Goal: Information Seeking & Learning: Compare options

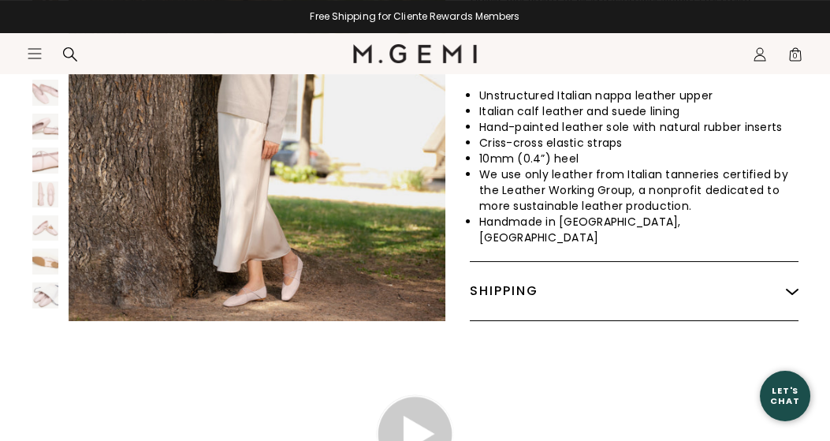
scroll to position [924, 0]
click at [346, 407] on video at bounding box center [415, 433] width 236 height 118
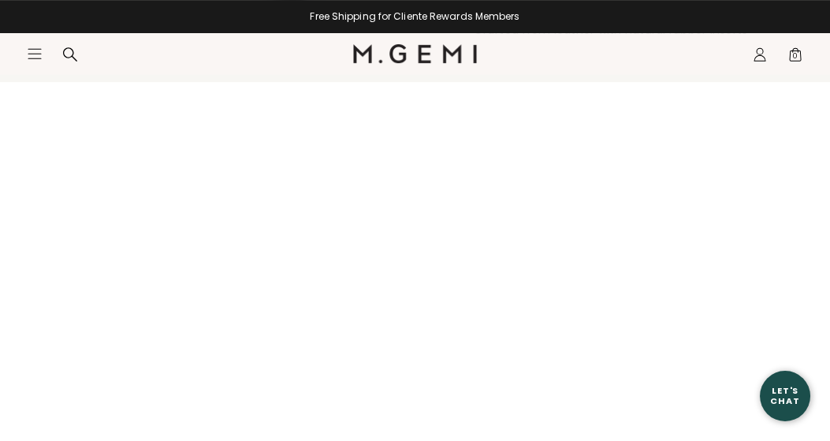
scroll to position [1744, 0]
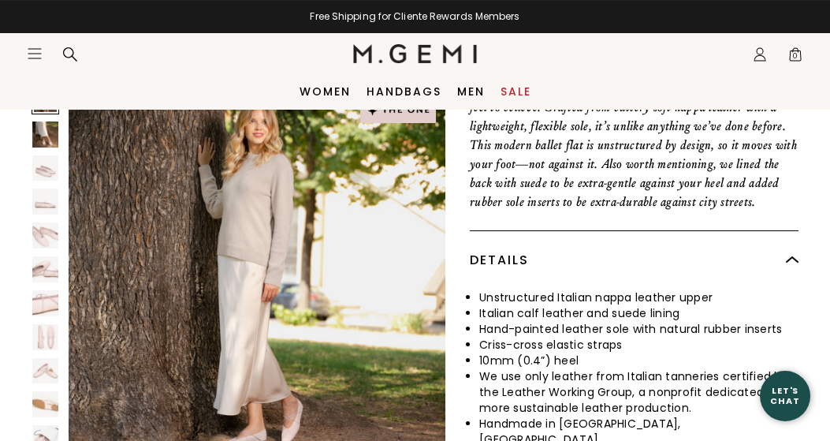
scroll to position [337, 0]
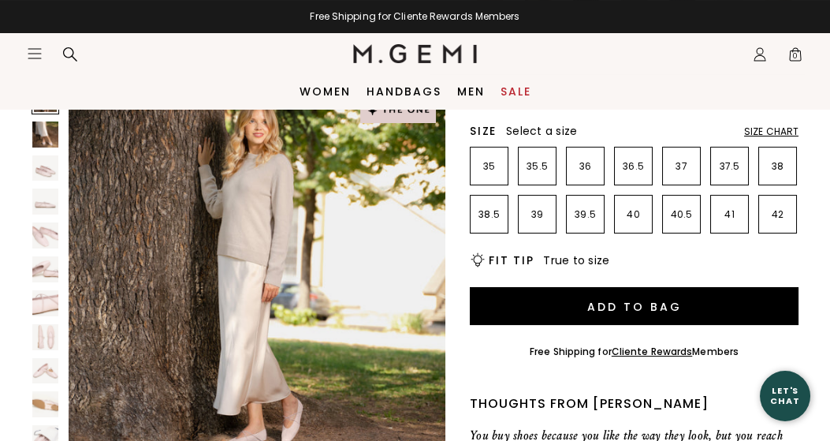
click at [729, 74] on div "Women Handbags Men Sale" at bounding box center [415, 91] width 830 height 35
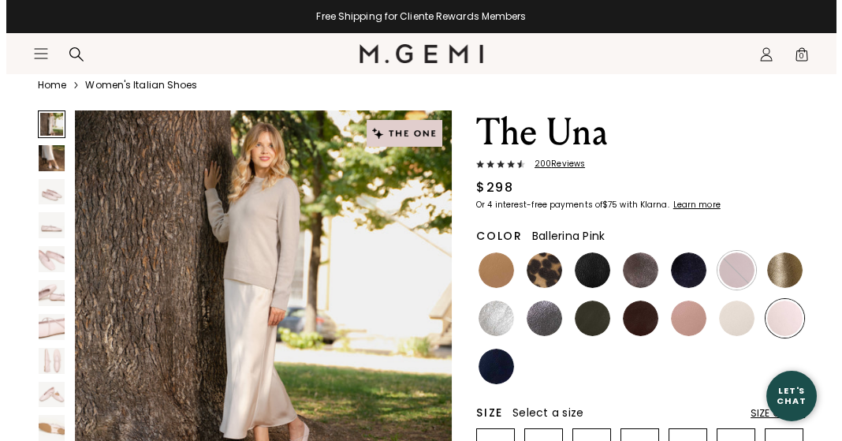
scroll to position [61, 0]
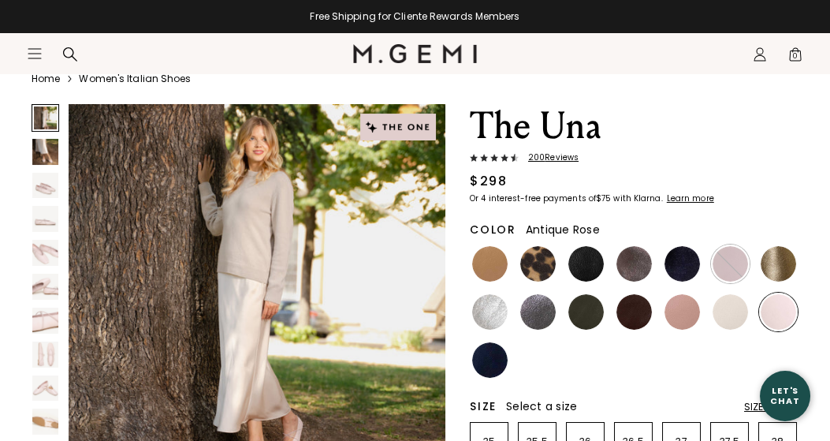
click at [678, 325] on img at bounding box center [682, 311] width 35 height 35
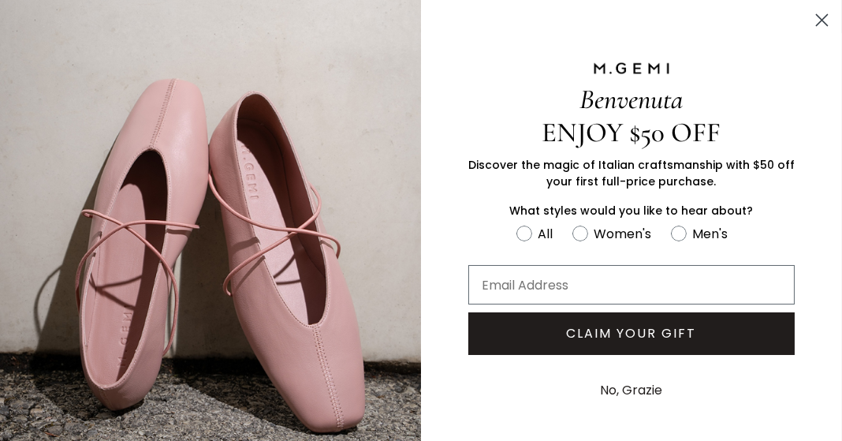
click at [678, 325] on button "CLAIM YOUR GIFT" at bounding box center [631, 333] width 326 height 43
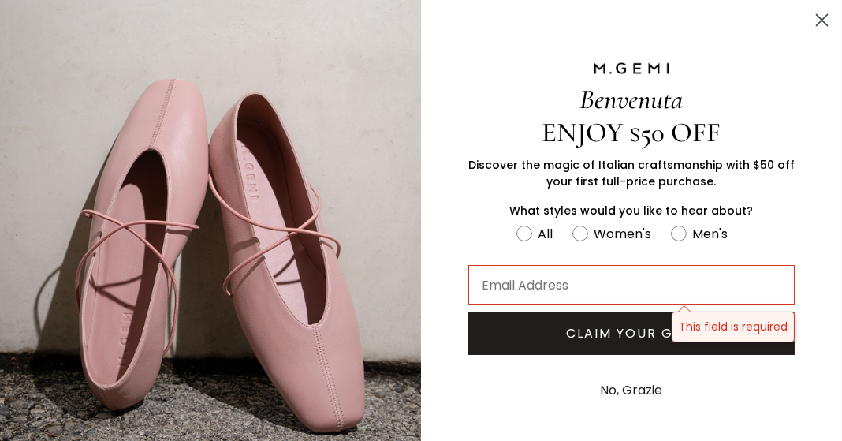
click at [594, 389] on button "No, Grazie" at bounding box center [632, 389] width 78 height 39
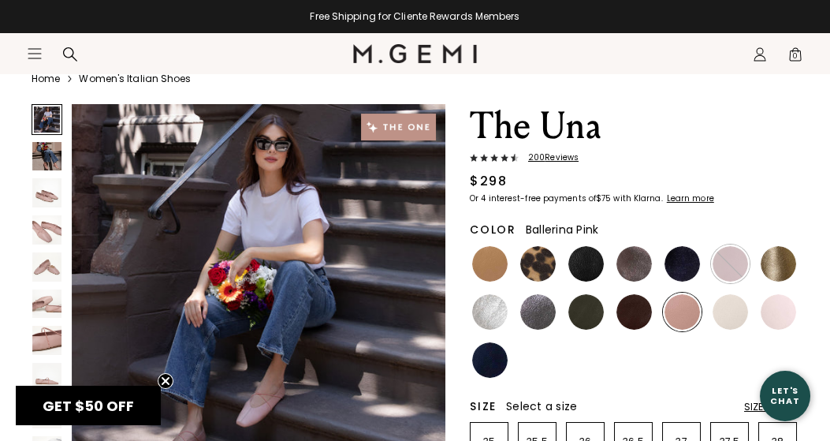
click at [785, 325] on img at bounding box center [778, 311] width 35 height 35
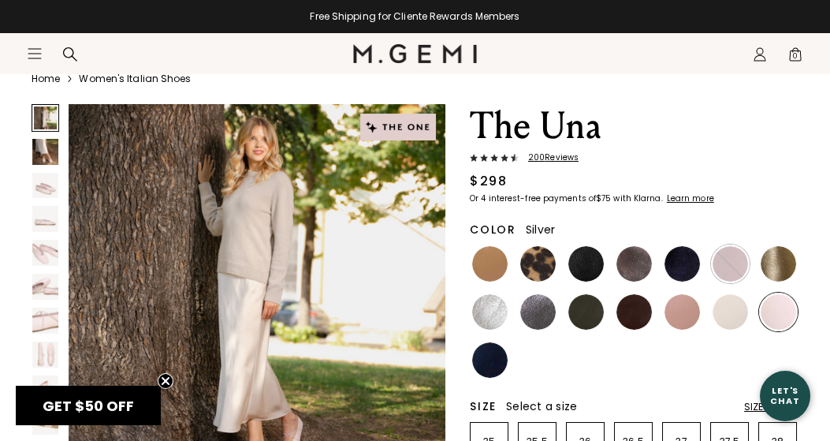
click at [493, 325] on img at bounding box center [489, 311] width 35 height 35
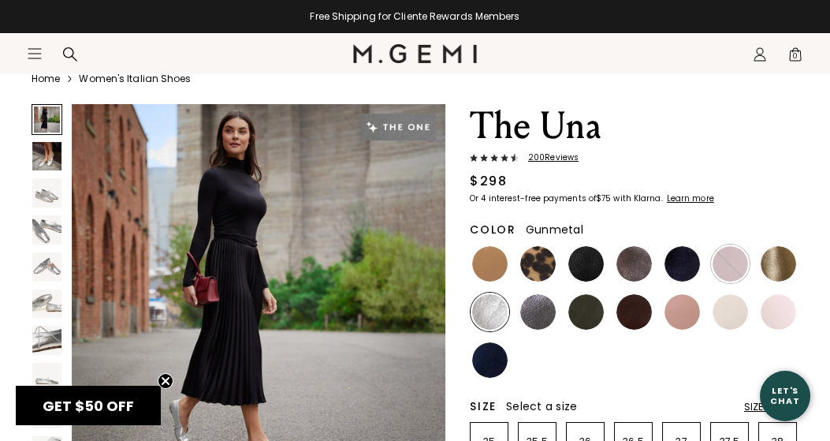
click at [542, 325] on img at bounding box center [537, 311] width 35 height 35
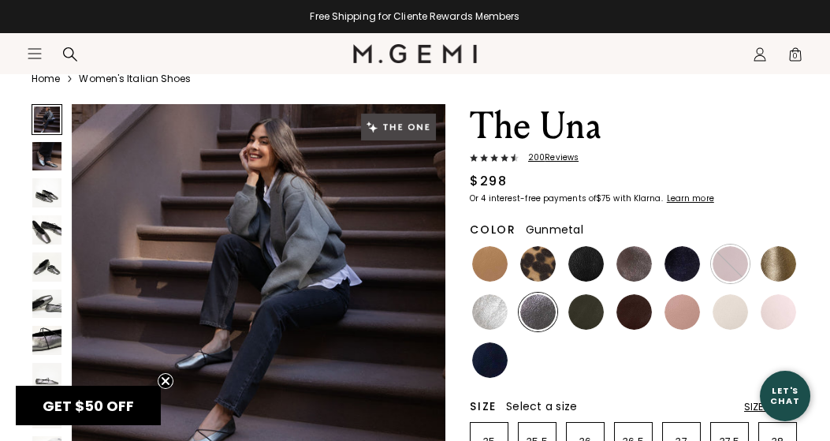
click at [542, 325] on img at bounding box center [537, 311] width 35 height 35
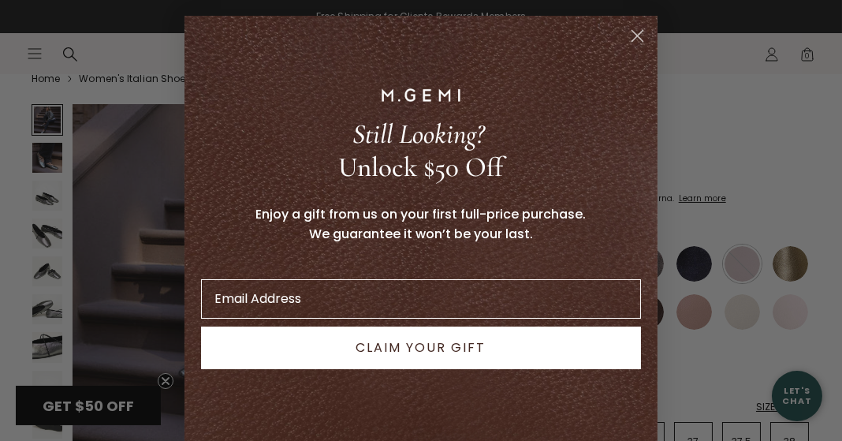
click at [586, 328] on button "CLAIM YOUR GIFT" at bounding box center [421, 347] width 440 height 43
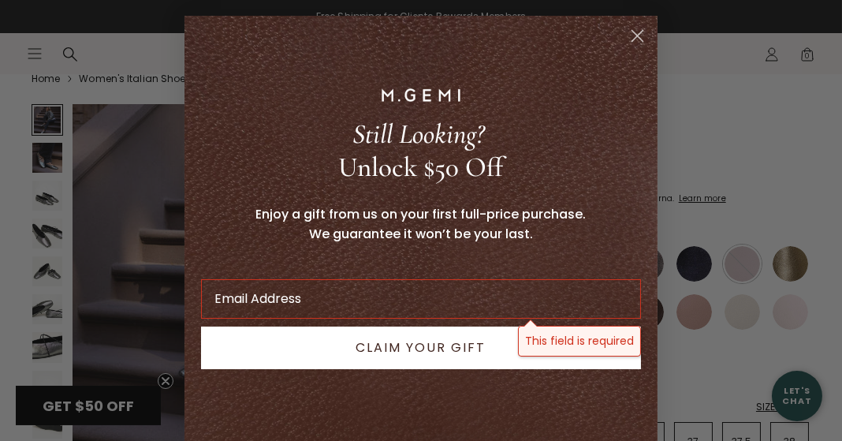
click at [632, 31] on icon "Close dialog" at bounding box center [637, 36] width 11 height 11
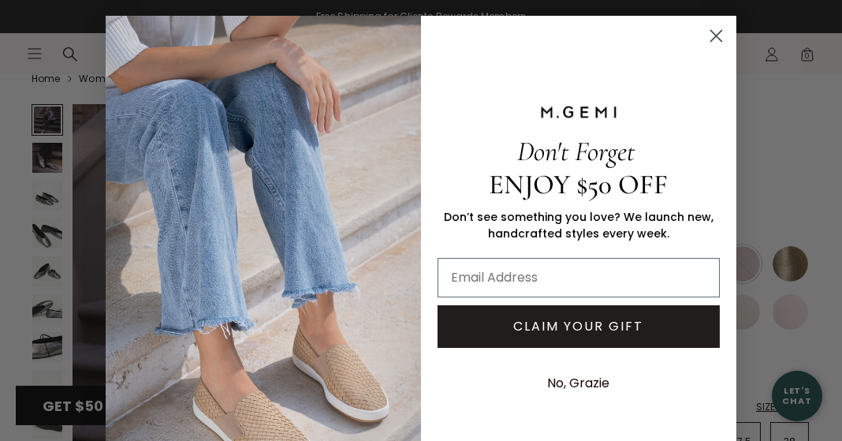
click at [567, 394] on button "No, Grazie" at bounding box center [579, 382] width 78 height 39
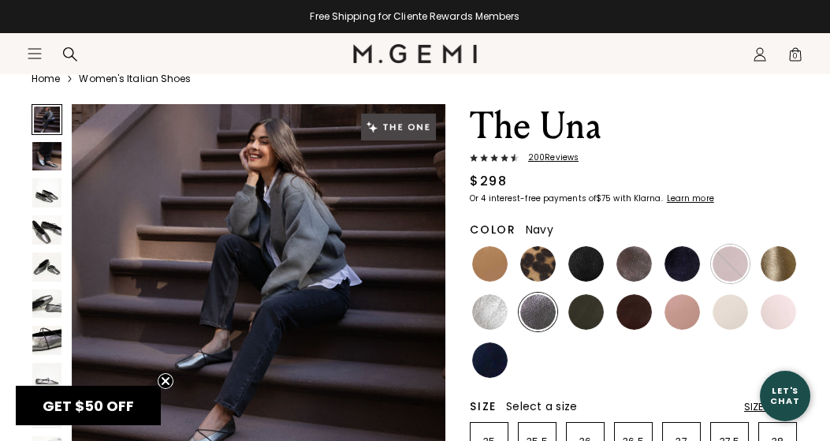
click at [490, 374] on img at bounding box center [489, 359] width 35 height 35
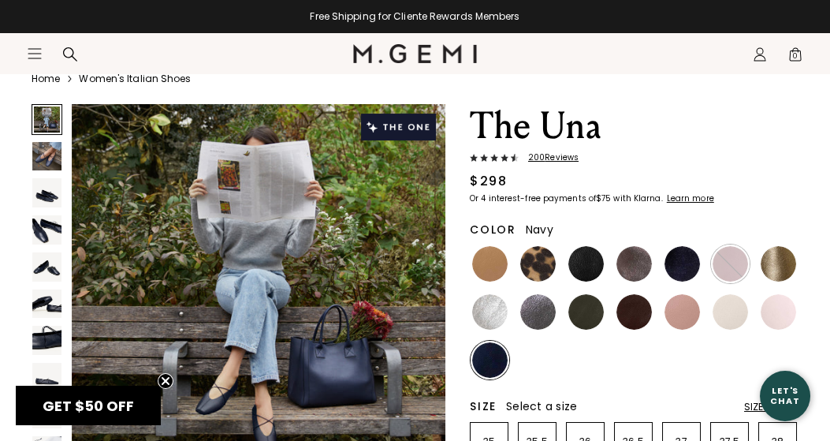
click at [490, 374] on img at bounding box center [489, 359] width 35 height 35
click at [784, 330] on img at bounding box center [778, 311] width 35 height 35
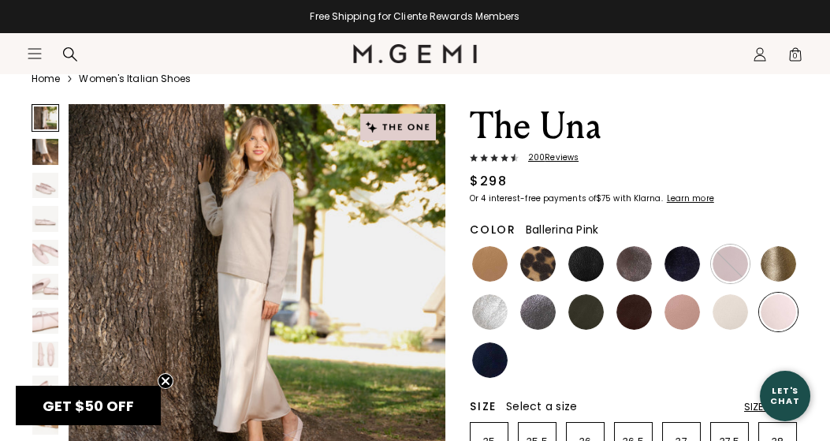
click at [784, 331] on div at bounding box center [778, 311] width 39 height 39
click at [732, 330] on img at bounding box center [730, 311] width 35 height 35
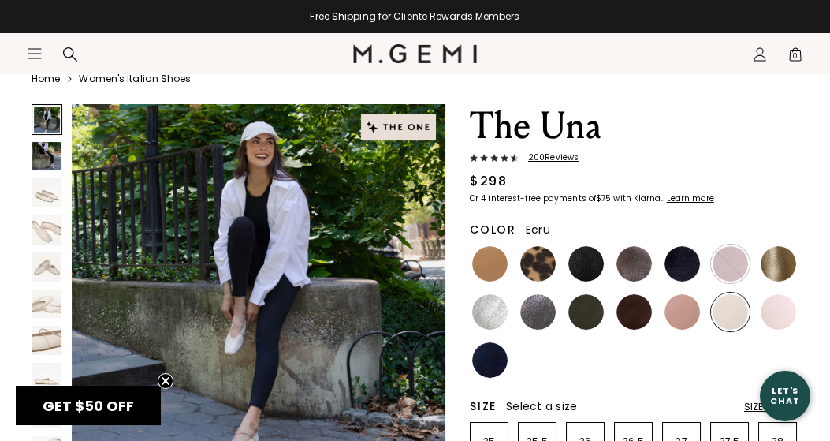
click at [732, 330] on img at bounding box center [730, 311] width 35 height 35
click at [681, 330] on img at bounding box center [682, 311] width 35 height 35
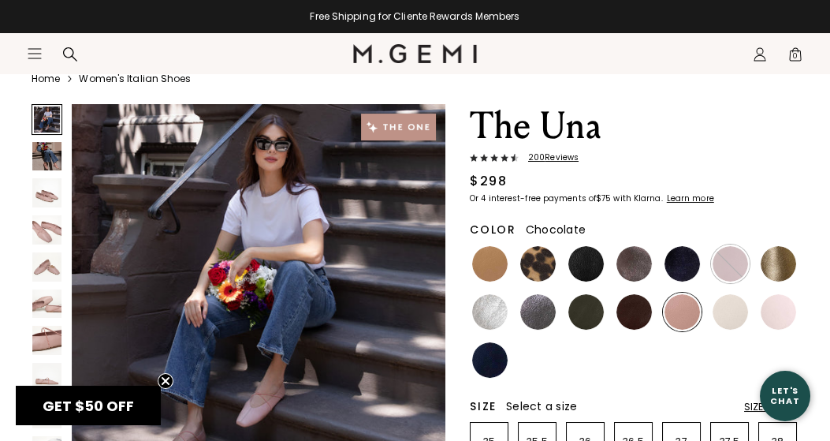
click at [639, 321] on img at bounding box center [633, 311] width 35 height 35
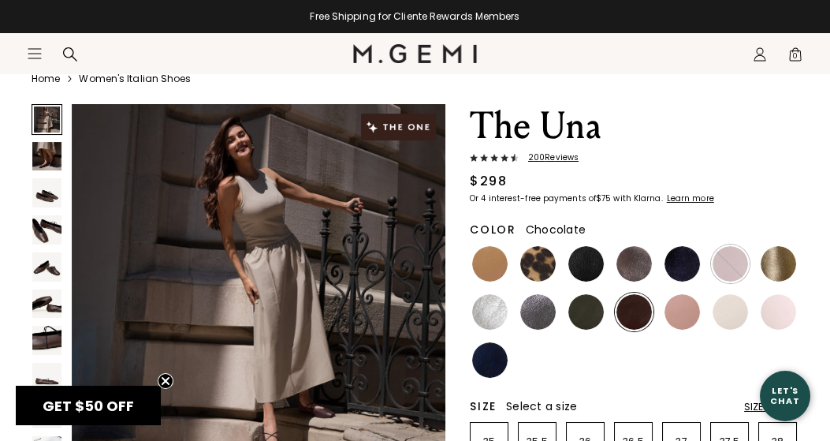
click at [639, 322] on img at bounding box center [633, 311] width 35 height 35
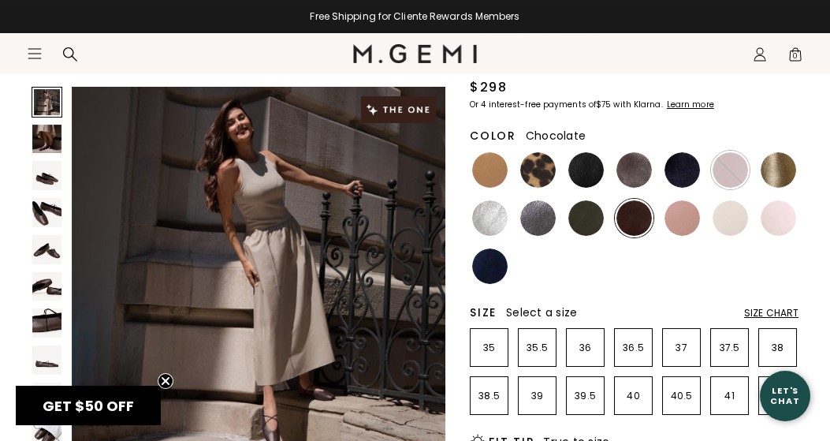
scroll to position [156, 0]
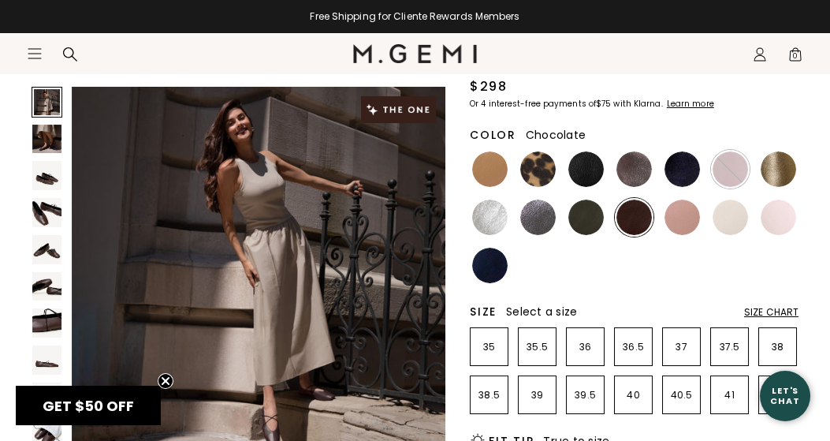
click at [639, 319] on div "Size Select a size" at bounding box center [602, 311] width 265 height 16
drag, startPoint x: 639, startPoint y: 322, endPoint x: 647, endPoint y: 315, distance: 11.1
click at [646, 263] on ul at bounding box center [634, 217] width 329 height 135
click at [581, 226] on img at bounding box center [585, 216] width 35 height 35
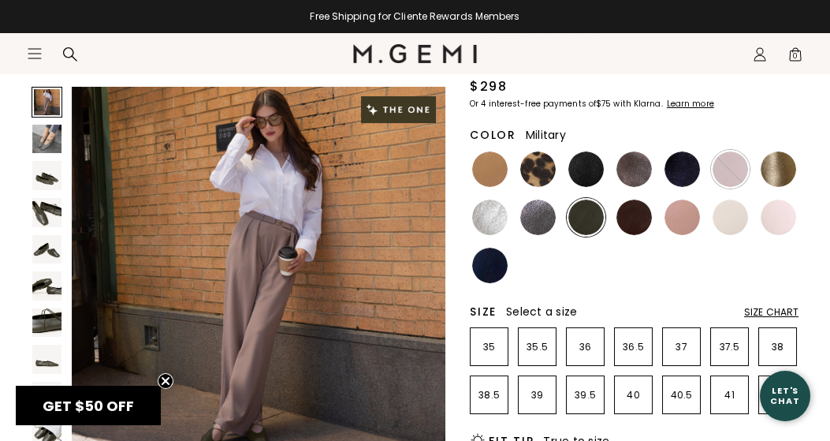
click at [581, 226] on img at bounding box center [585, 216] width 35 height 35
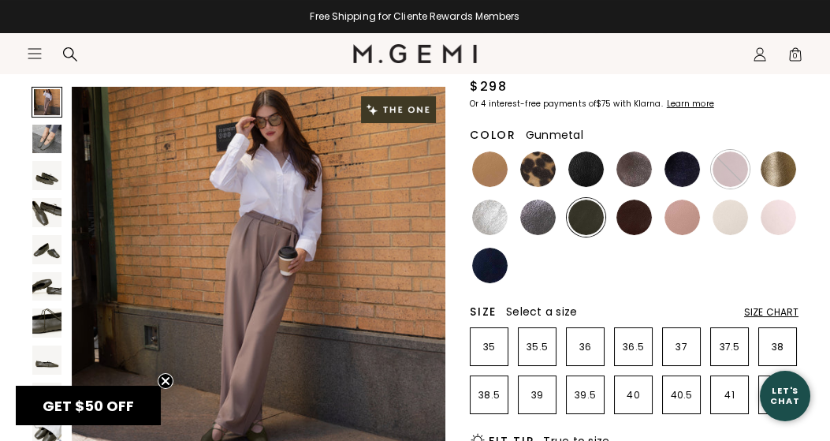
click at [536, 235] on img at bounding box center [537, 216] width 35 height 35
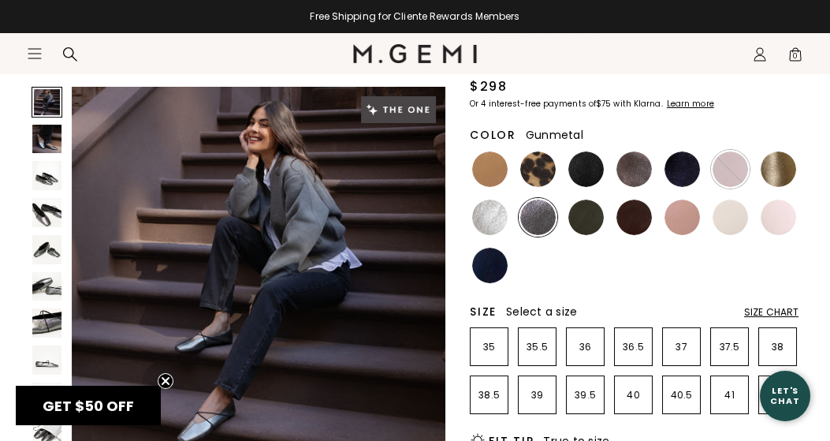
click at [536, 235] on img at bounding box center [537, 216] width 35 height 35
click at [494, 235] on img at bounding box center [489, 216] width 35 height 35
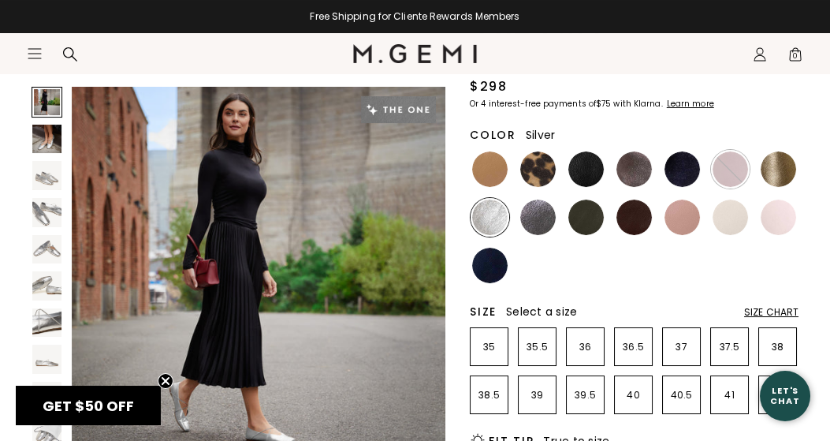
click at [494, 235] on img at bounding box center [489, 216] width 35 height 35
click at [773, 177] on img at bounding box center [778, 168] width 35 height 35
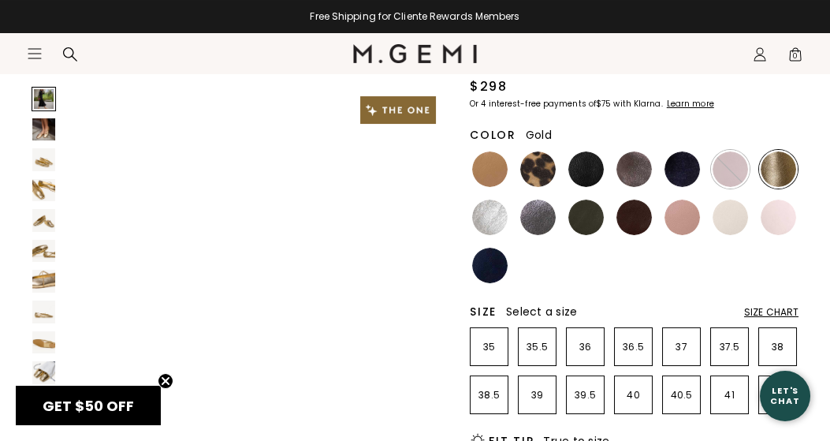
click at [773, 178] on img at bounding box center [778, 168] width 35 height 35
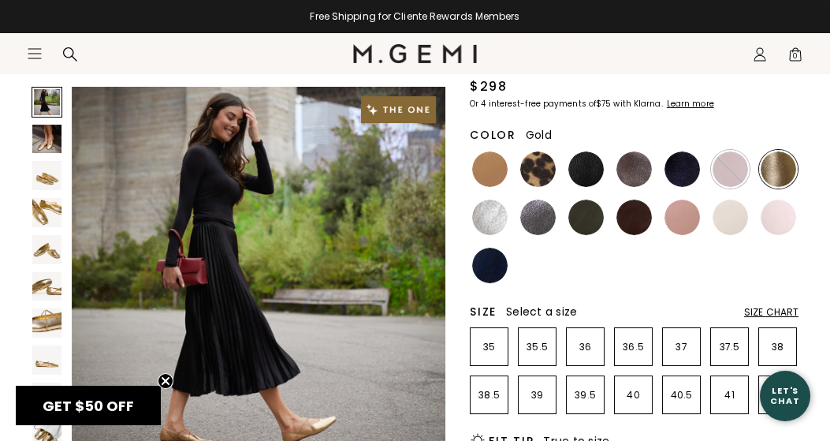
click at [773, 181] on img at bounding box center [778, 168] width 35 height 35
click at [732, 186] on div at bounding box center [730, 169] width 39 height 39
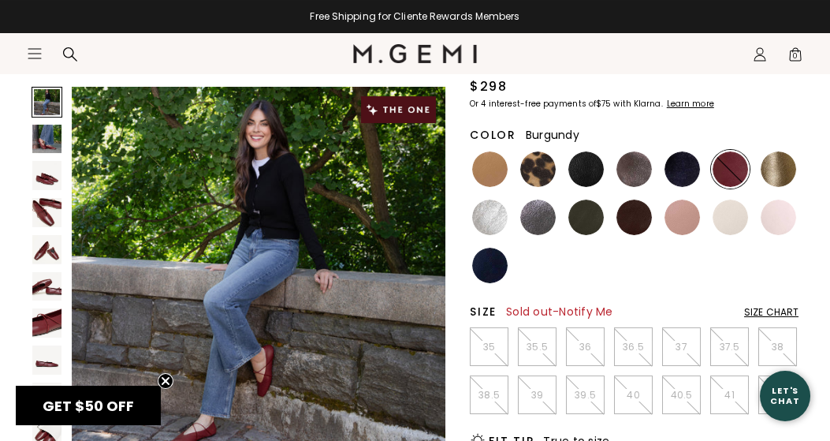
click at [732, 186] on div at bounding box center [730, 169] width 39 height 39
click at [691, 184] on img at bounding box center [682, 168] width 35 height 35
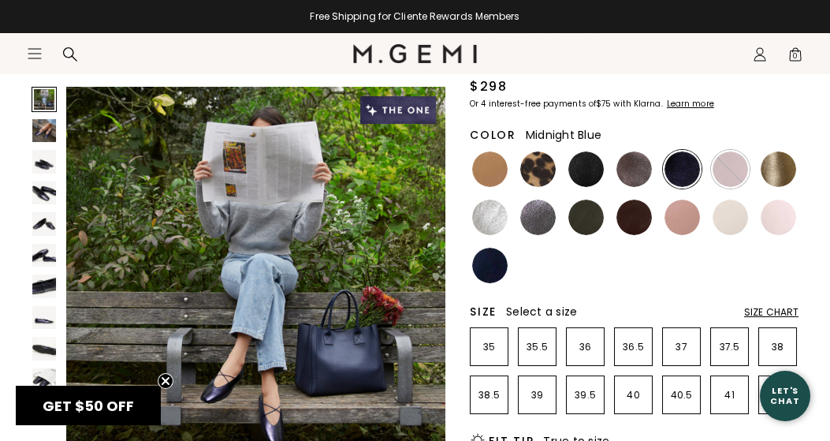
click at [691, 184] on img at bounding box center [682, 168] width 35 height 35
click at [633, 181] on img at bounding box center [633, 168] width 35 height 35
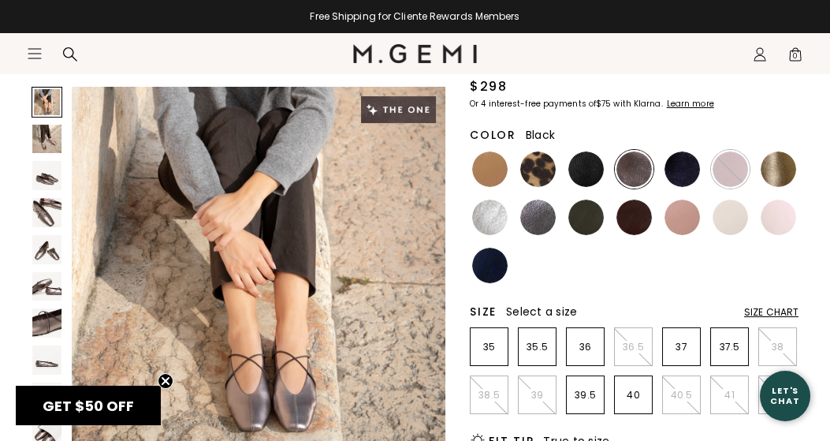
click at [590, 187] on img at bounding box center [585, 168] width 35 height 35
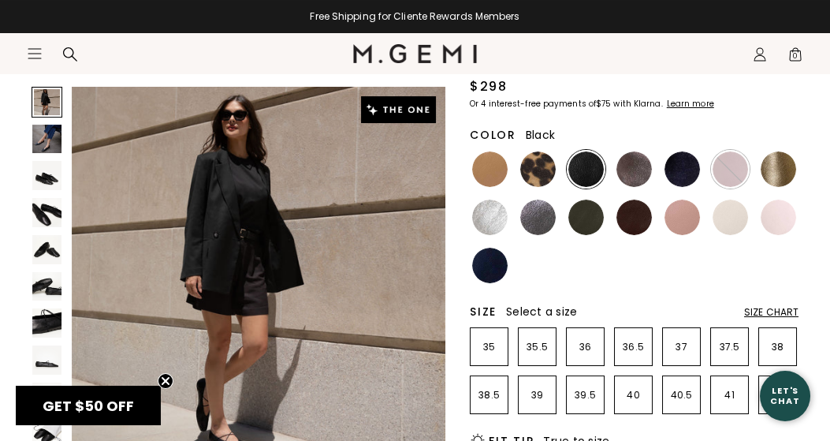
click at [590, 187] on img at bounding box center [585, 168] width 35 height 35
click at [538, 187] on img at bounding box center [537, 168] width 35 height 35
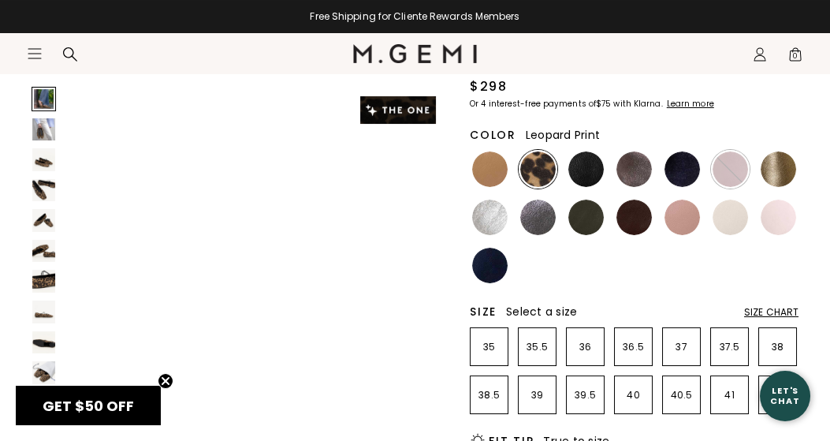
click at [538, 187] on img at bounding box center [537, 168] width 35 height 35
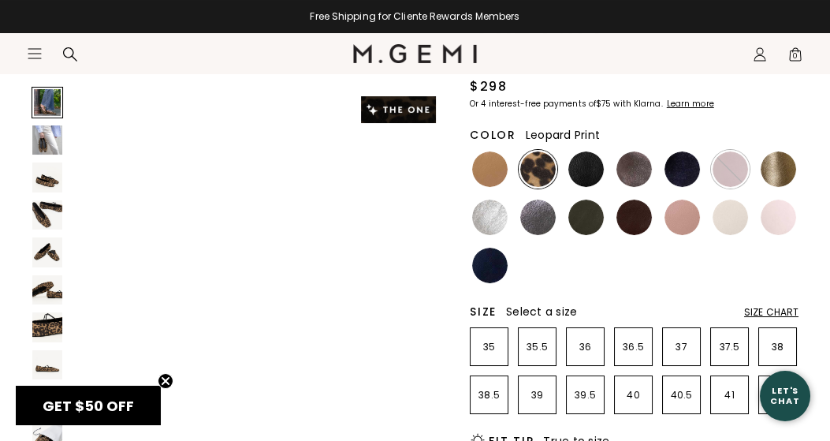
click at [538, 187] on img at bounding box center [537, 168] width 35 height 35
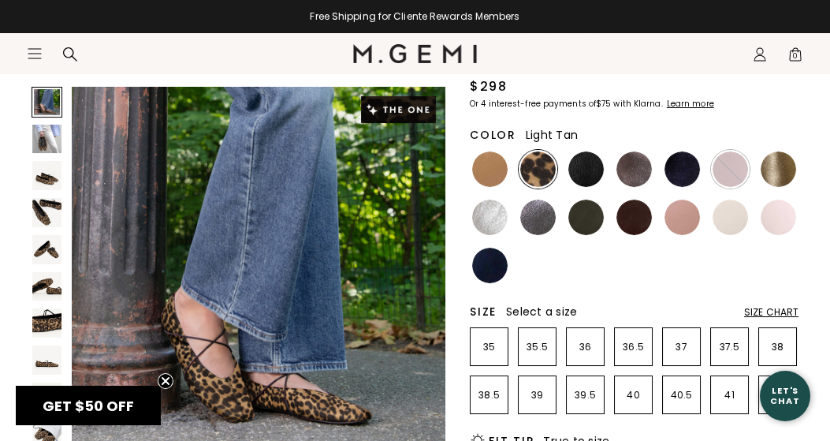
click at [490, 184] on img at bounding box center [489, 168] width 35 height 35
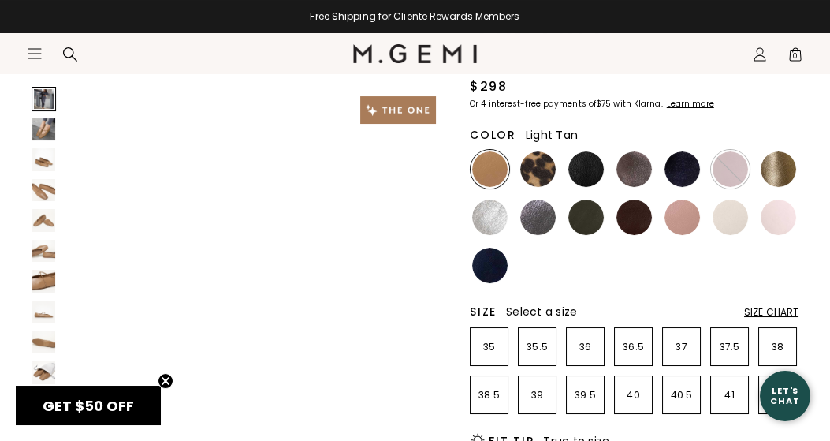
click at [490, 184] on img at bounding box center [489, 168] width 35 height 35
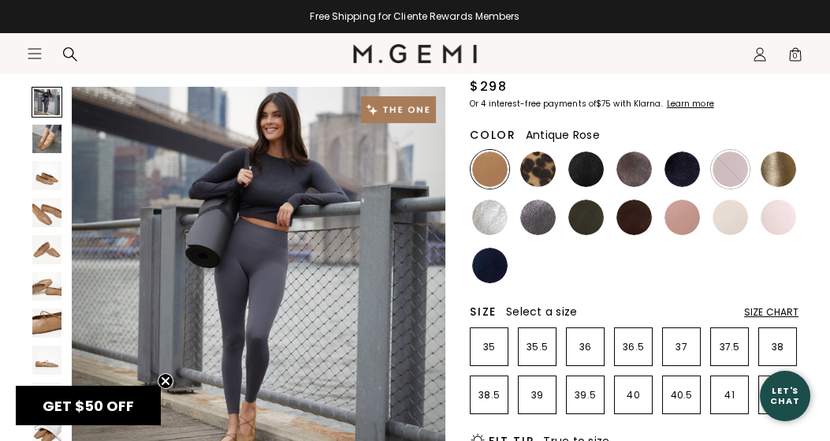
click at [691, 235] on img at bounding box center [682, 216] width 35 height 35
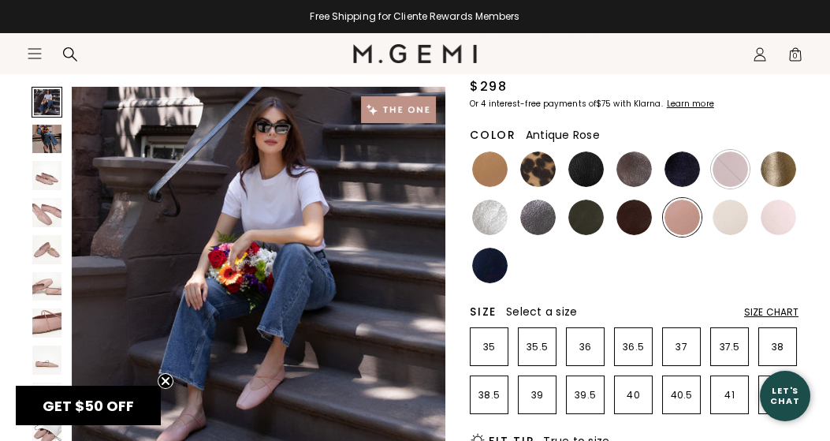
click at [691, 235] on img at bounding box center [682, 216] width 35 height 35
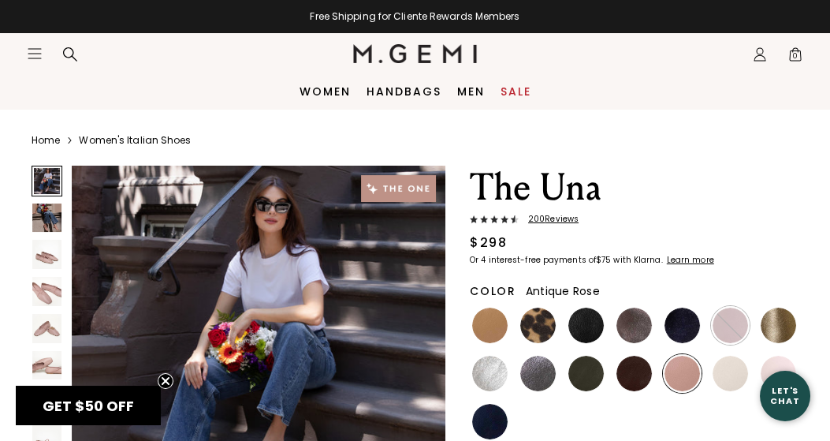
click at [44, 318] on img at bounding box center [46, 328] width 29 height 29
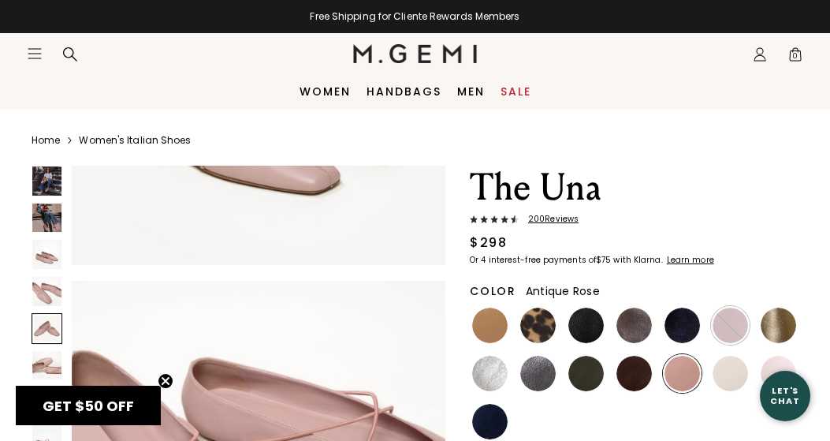
scroll to position [1510, 0]
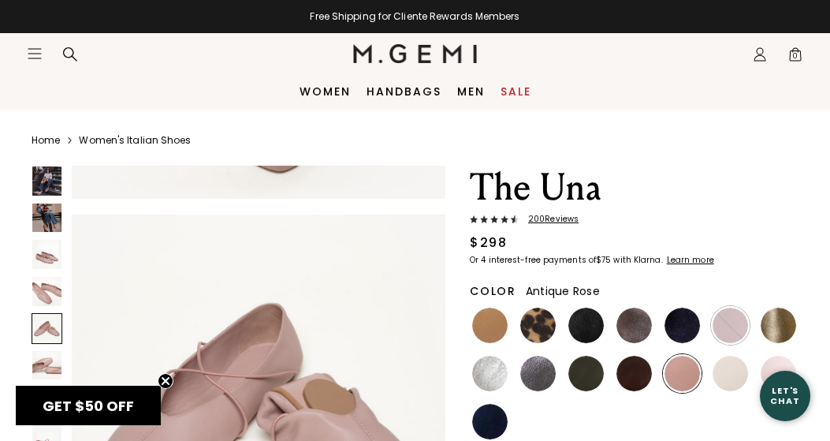
click at [44, 320] on div at bounding box center [47, 328] width 31 height 31
click at [44, 282] on img at bounding box center [46, 291] width 29 height 29
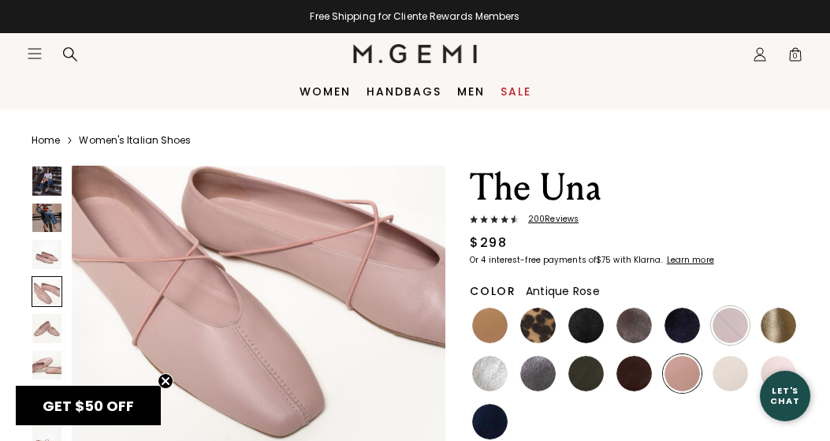
scroll to position [1132, 0]
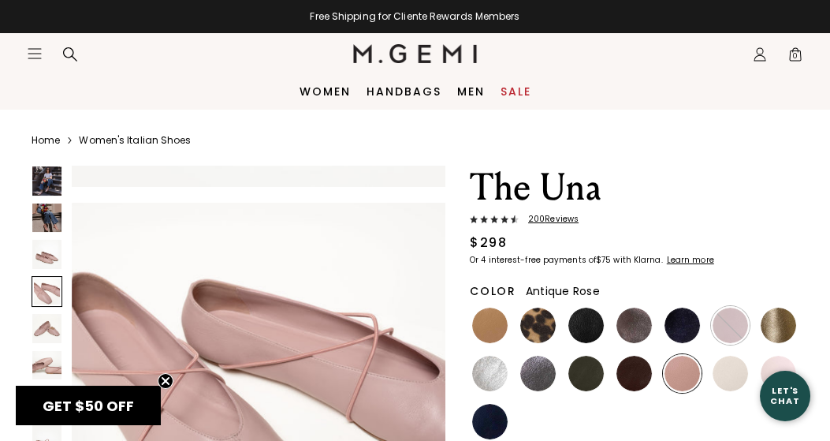
click at [44, 282] on div at bounding box center [47, 291] width 31 height 31
click at [36, 251] on img at bounding box center [46, 254] width 29 height 29
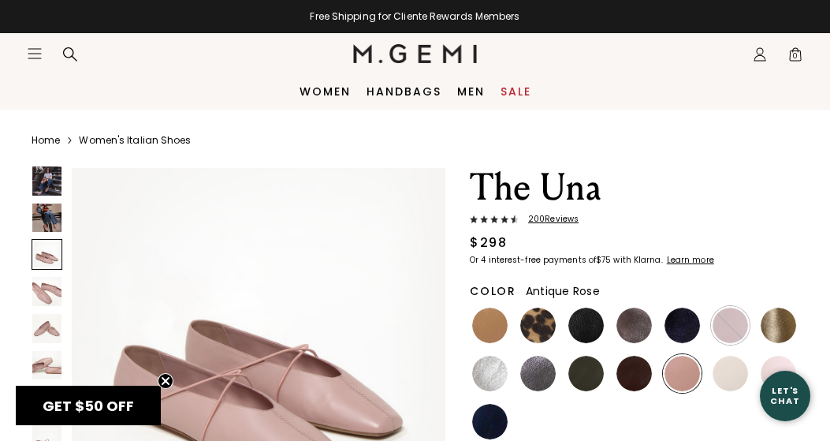
scroll to position [754, 0]
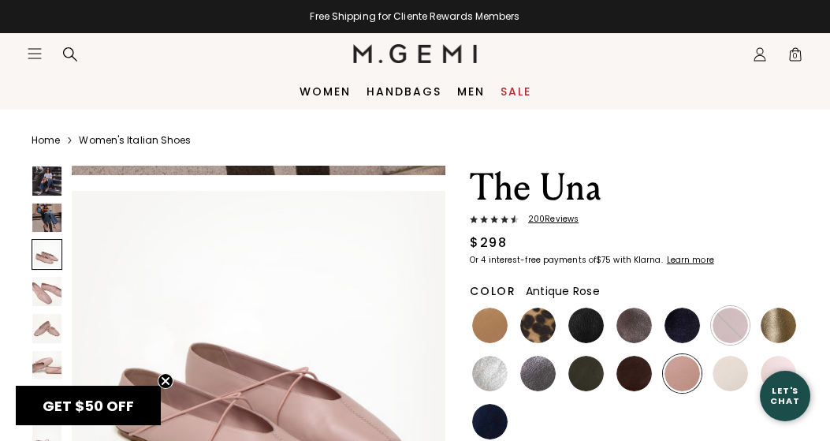
click at [36, 251] on div at bounding box center [47, 254] width 31 height 31
click at [48, 427] on img at bounding box center [46, 438] width 29 height 29
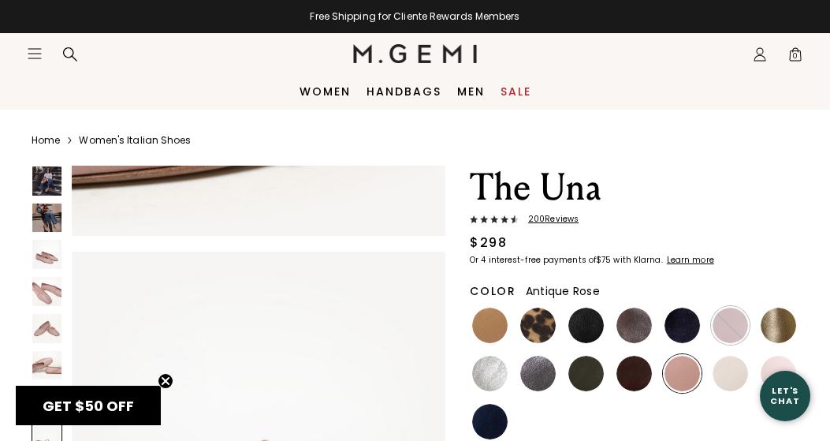
scroll to position [2644, 0]
click at [48, 427] on div at bounding box center [47, 438] width 31 height 31
click at [635, 391] on img at bounding box center [633, 373] width 35 height 35
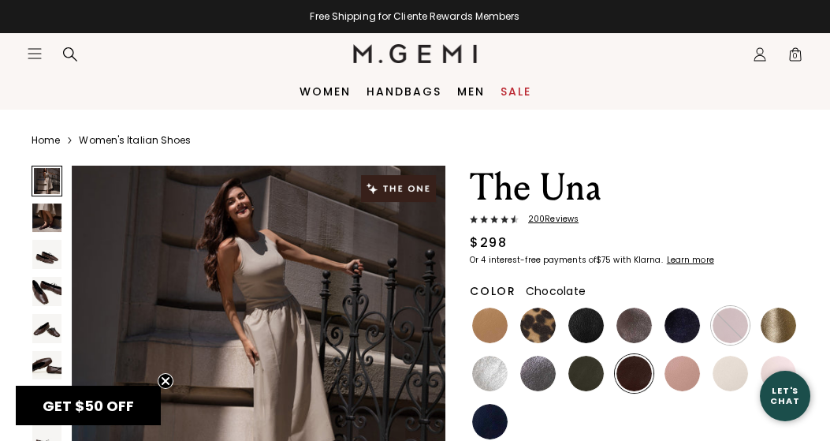
click at [635, 391] on img at bounding box center [633, 373] width 35 height 35
click at [48, 318] on img at bounding box center [46, 328] width 29 height 29
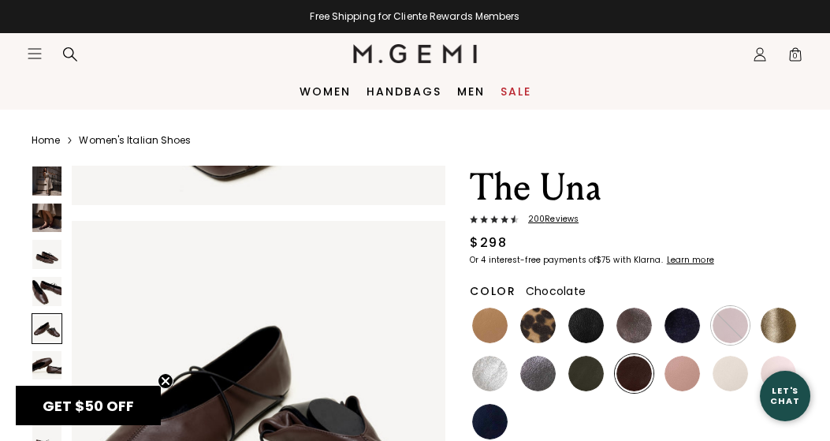
scroll to position [1510, 0]
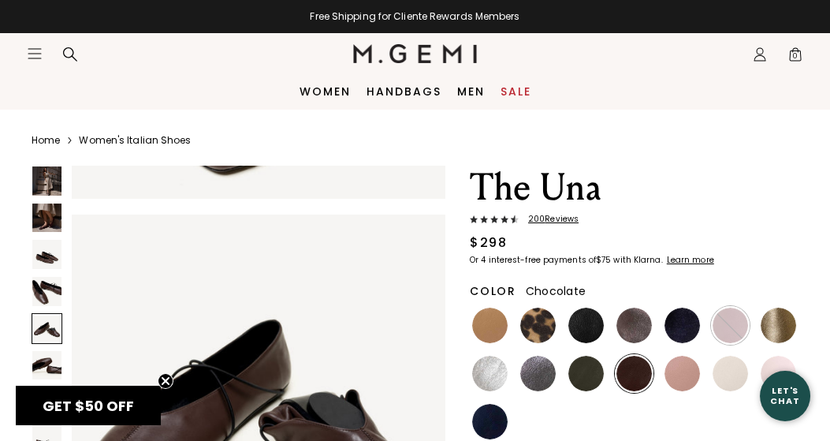
click at [48, 318] on div at bounding box center [47, 328] width 31 height 31
click at [50, 318] on div at bounding box center [47, 328] width 31 height 31
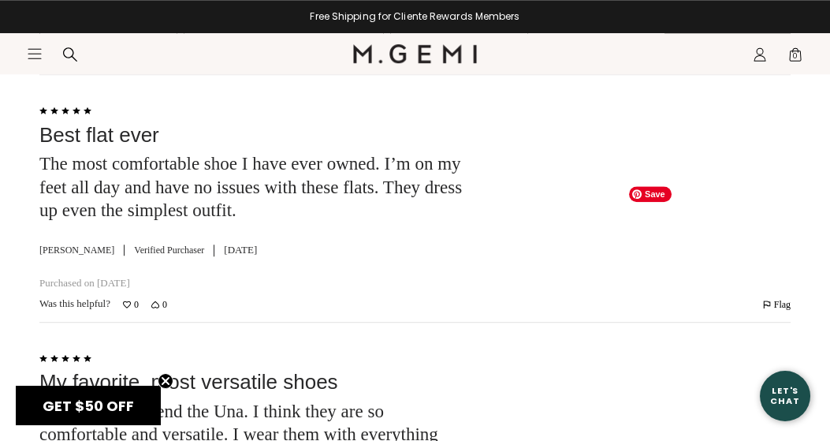
scroll to position [3383, 0]
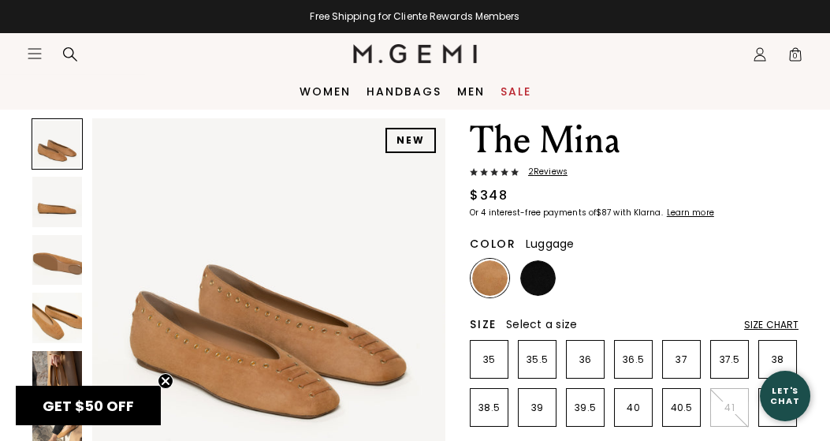
scroll to position [47, 0]
click at [267, 33] on nav "Icons/20x20/hamburger@2x Women Shop All Shoes New Arrivals Bestsellers Essentia…" at bounding box center [190, 53] width 326 height 41
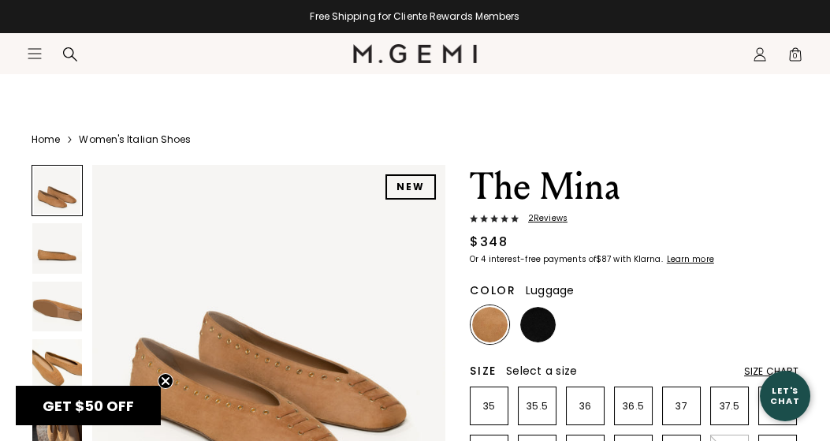
scroll to position [4, 0]
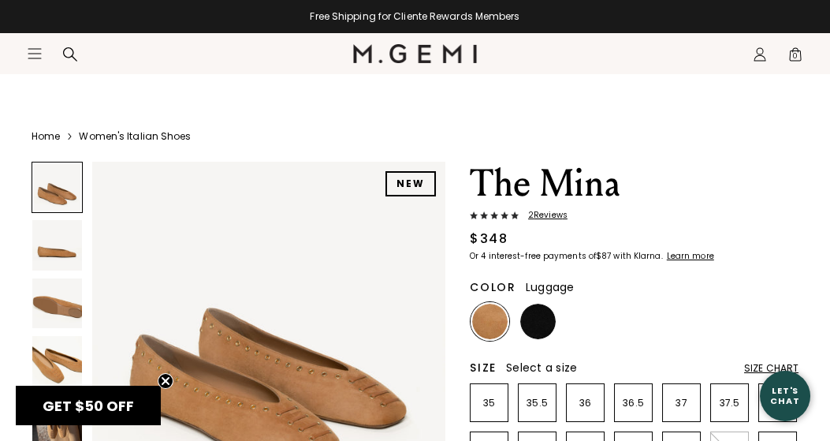
click at [54, 132] on link "Home" at bounding box center [46, 136] width 28 height 13
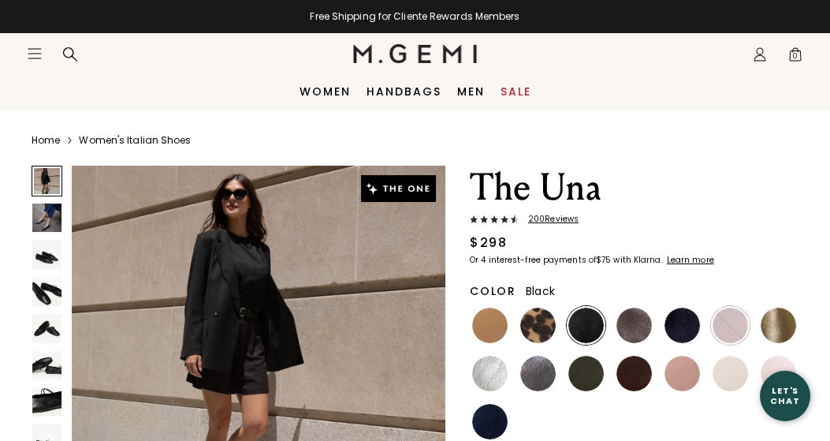
click at [789, 187] on h1 "The Una" at bounding box center [634, 188] width 329 height 44
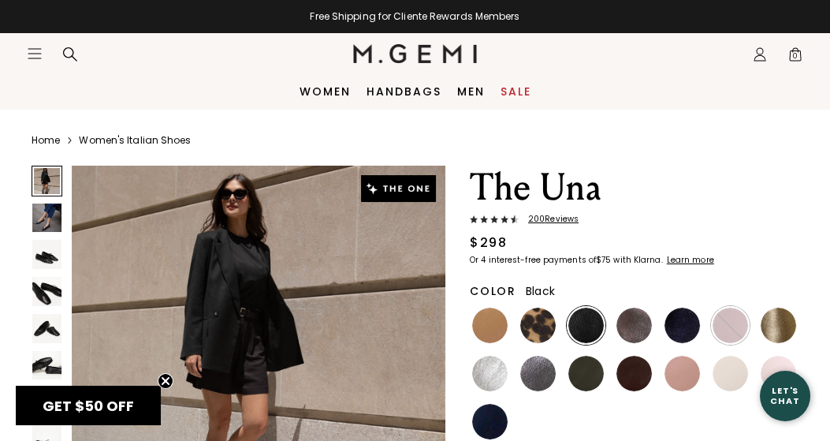
click at [789, 187] on h1 "The Una" at bounding box center [634, 188] width 329 height 44
click at [488, 339] on img at bounding box center [489, 324] width 35 height 35
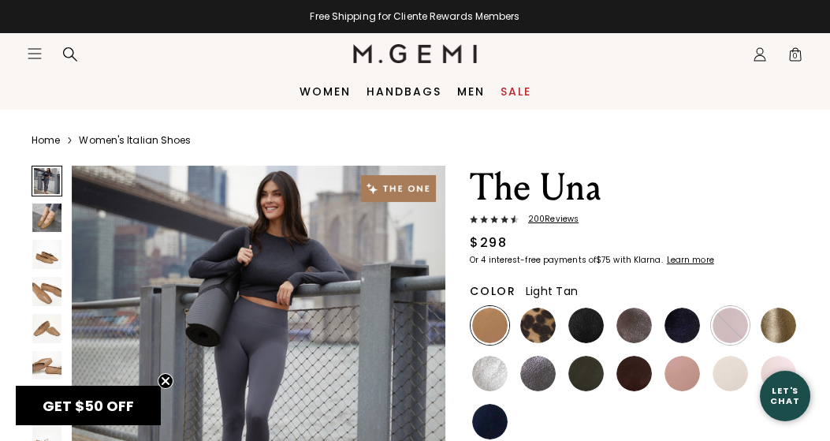
click at [44, 315] on img at bounding box center [46, 328] width 29 height 29
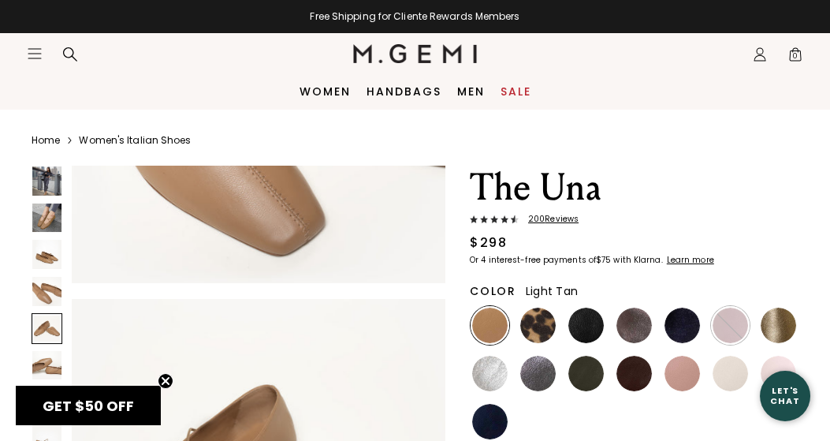
scroll to position [1510, 0]
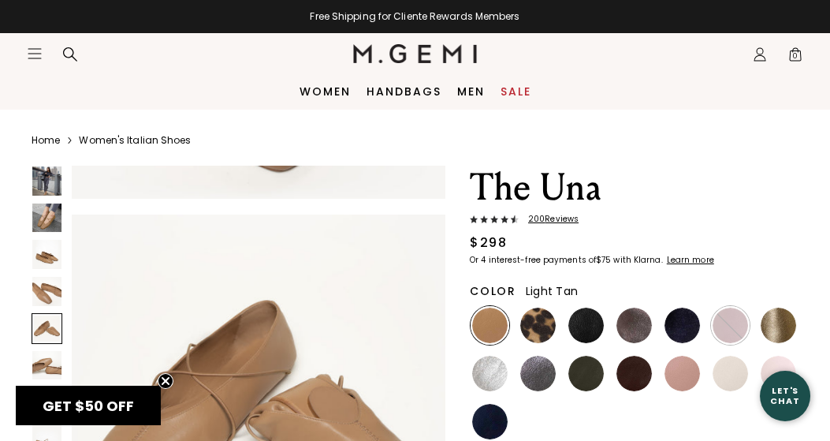
click at [58, 146] on link "Home" at bounding box center [46, 140] width 28 height 13
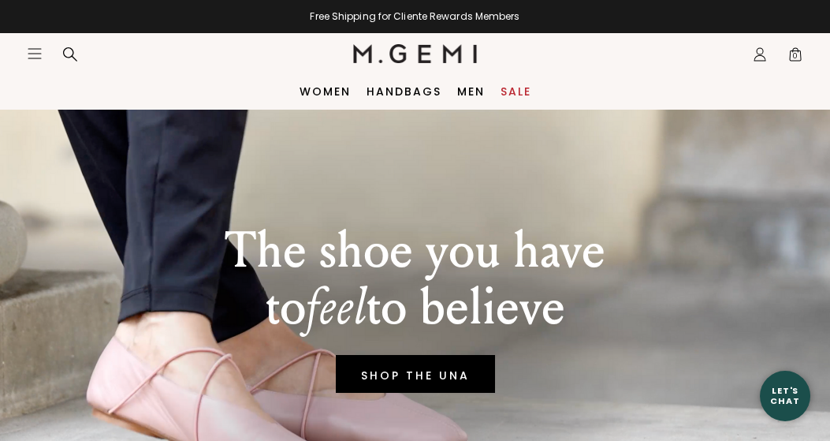
click at [58, 146] on div "The shoe you have to feel to believe SHOP THE UNA" at bounding box center [415, 304] width 767 height 391
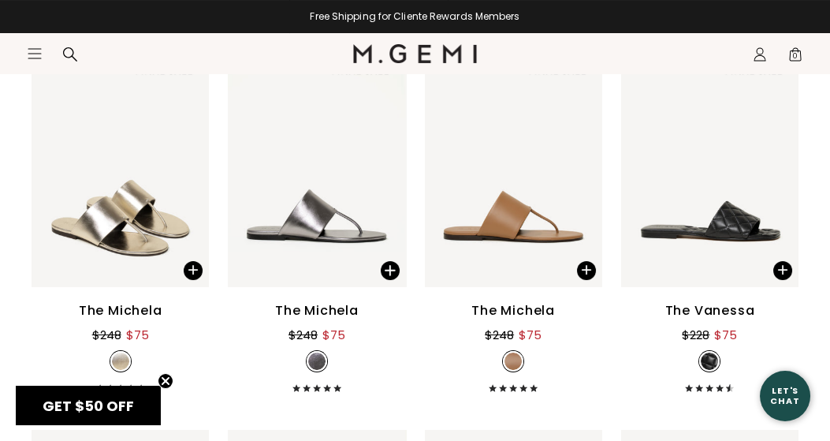
scroll to position [439, 0]
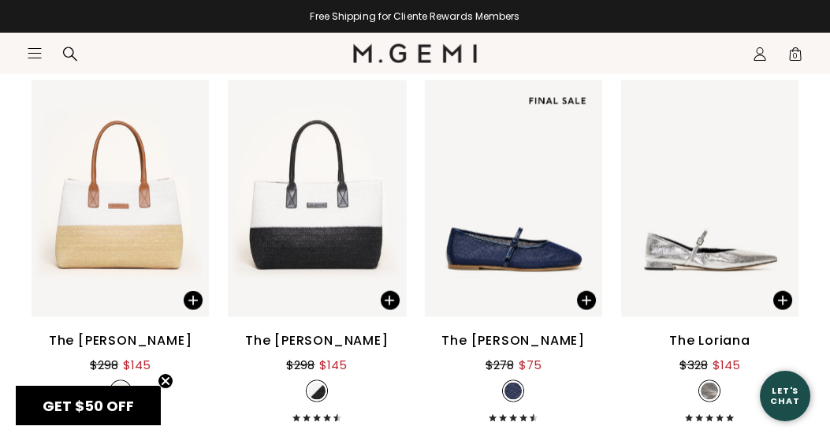
scroll to position [8019, 0]
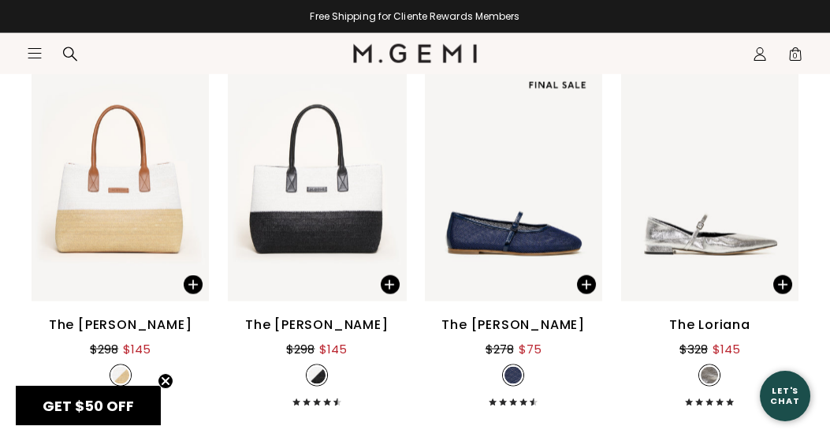
click at [491, 222] on img at bounding box center [513, 183] width 177 height 236
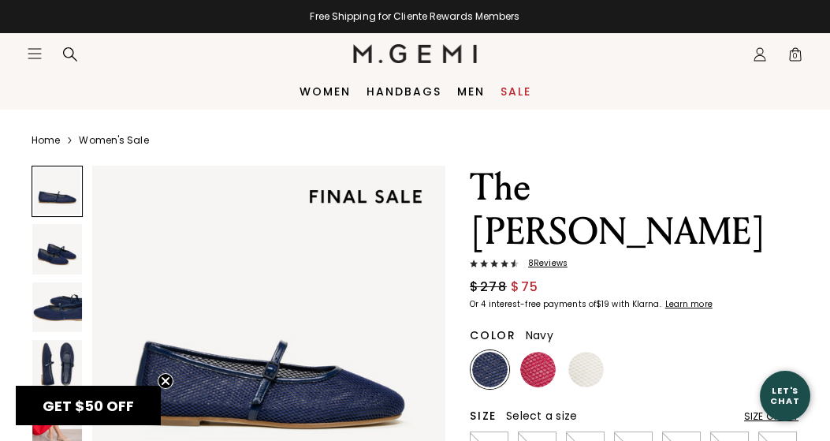
click at [57, 250] on img at bounding box center [57, 249] width 50 height 50
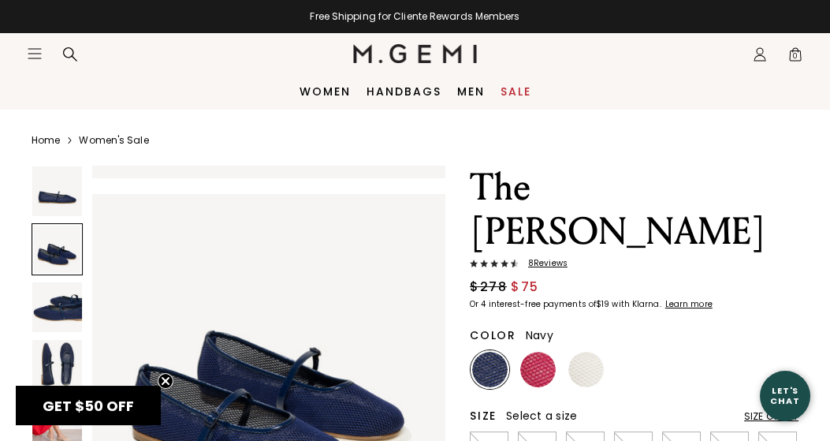
scroll to position [356, 0]
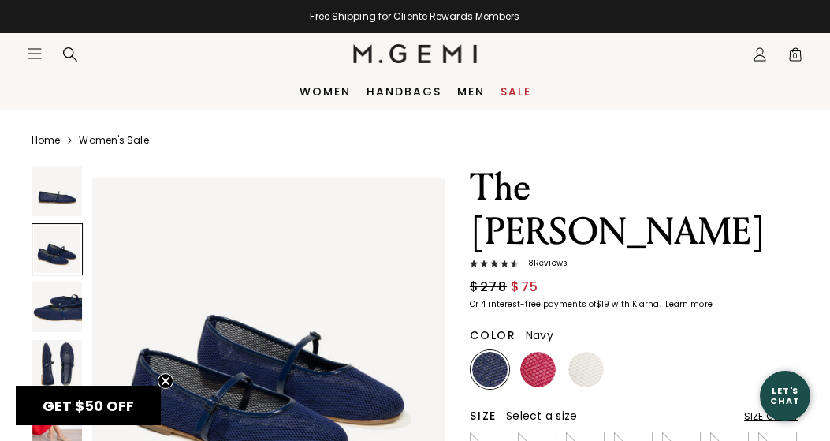
click at [58, 297] on img at bounding box center [57, 307] width 50 height 50
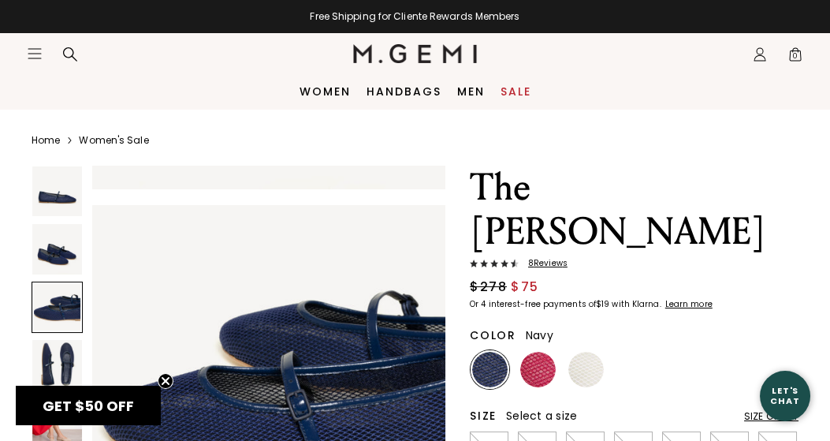
scroll to position [713, 0]
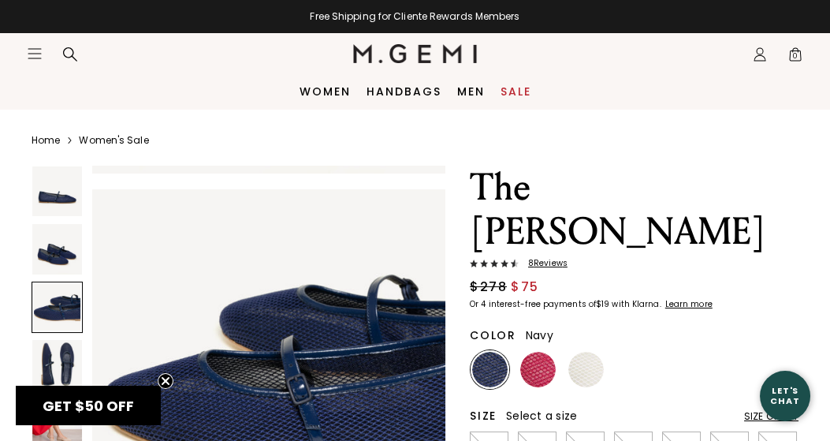
click at [58, 297] on div at bounding box center [57, 306] width 51 height 51
click at [61, 362] on img at bounding box center [57, 365] width 50 height 50
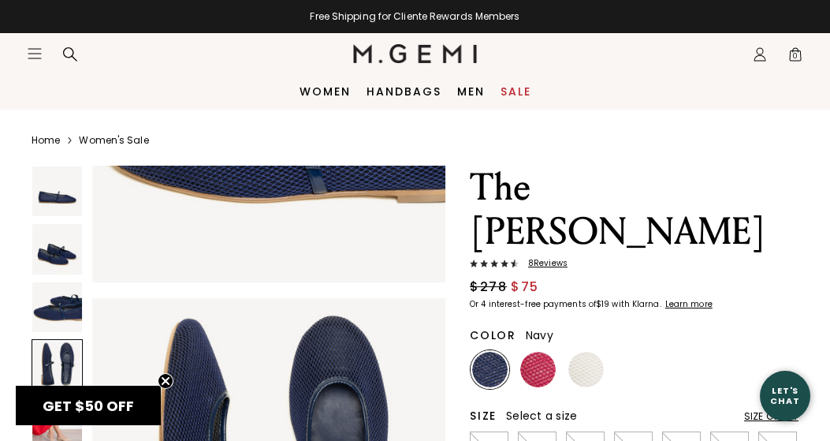
scroll to position [1070, 0]
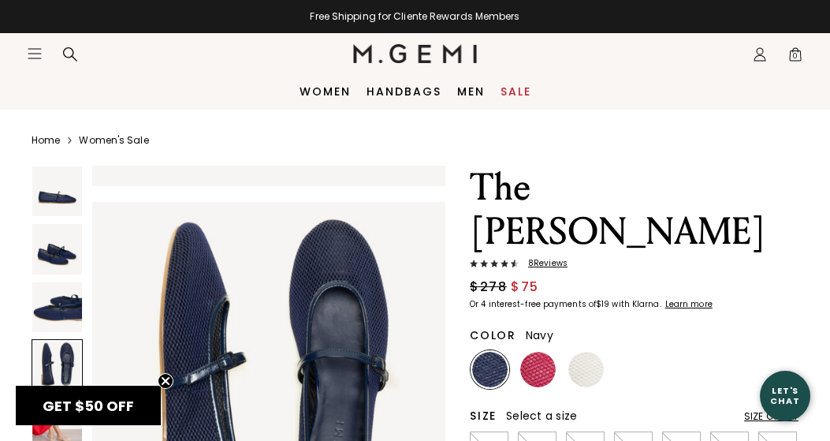
click at [63, 431] on img at bounding box center [57, 423] width 50 height 50
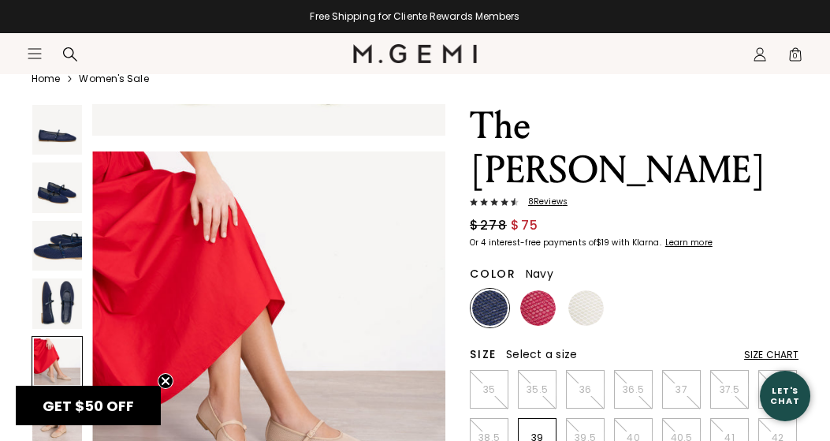
scroll to position [61, 0]
click at [530, 290] on img at bounding box center [537, 307] width 35 height 35
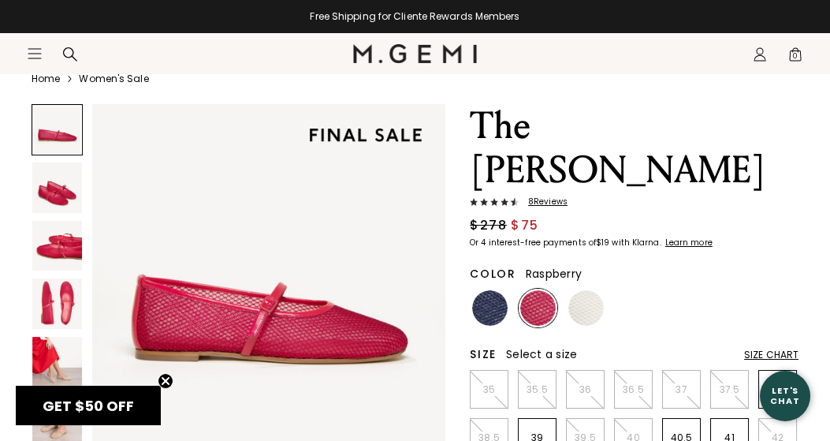
click at [530, 290] on img at bounding box center [537, 307] width 35 height 35
click at [54, 284] on img at bounding box center [57, 303] width 50 height 50
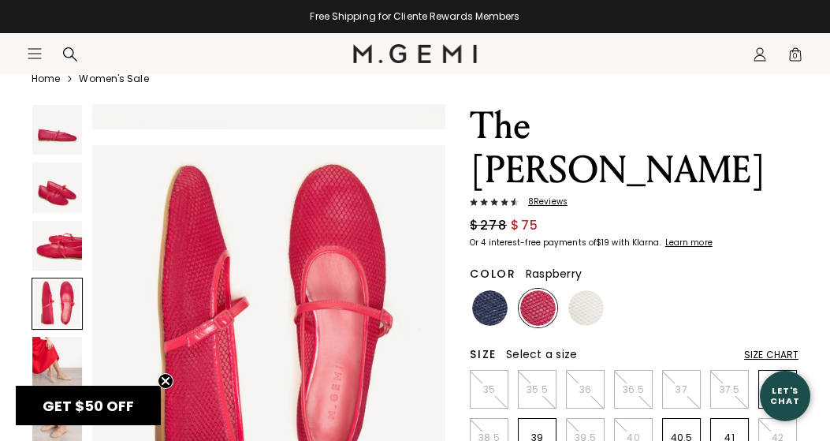
scroll to position [1070, 0]
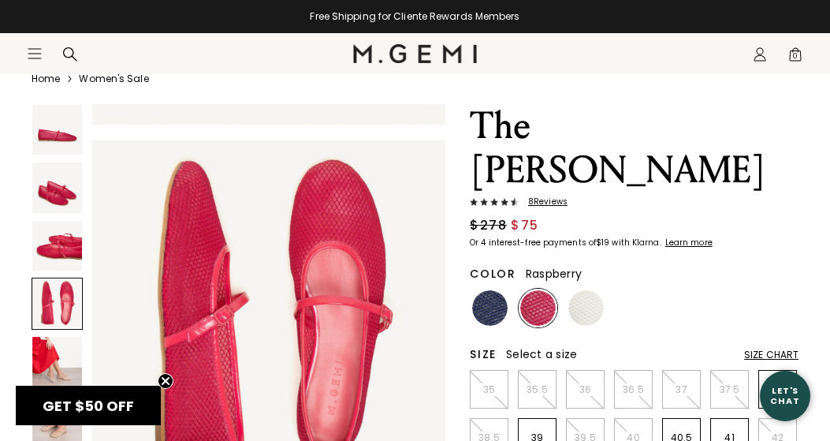
click at [58, 237] on img at bounding box center [57, 246] width 50 height 50
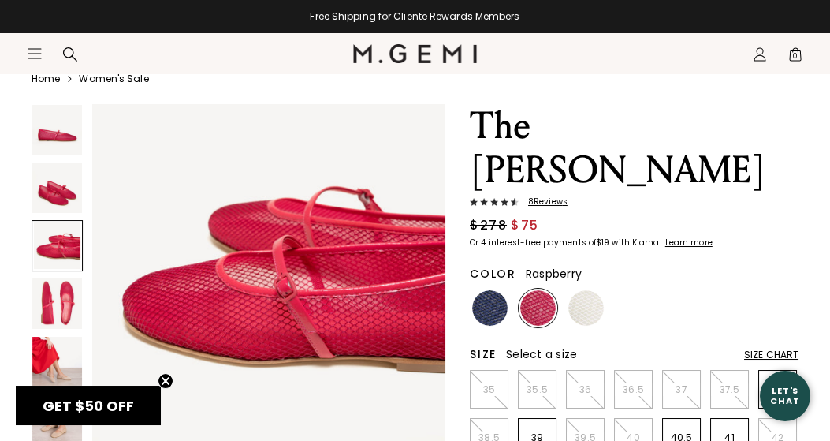
scroll to position [713, 0]
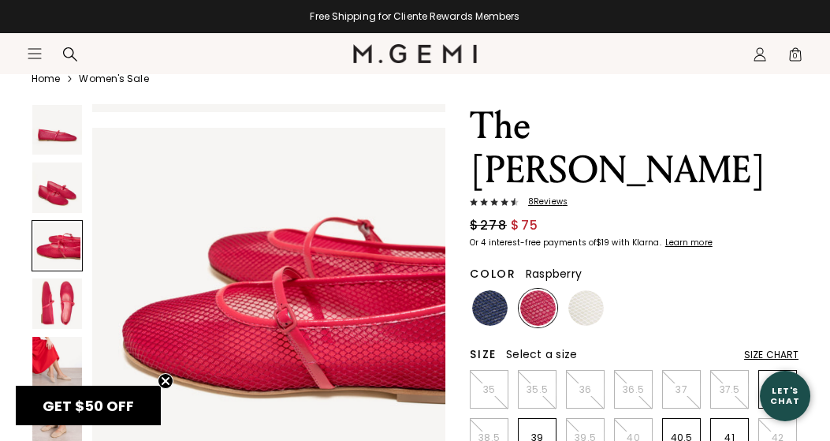
click at [58, 237] on div at bounding box center [57, 245] width 51 height 51
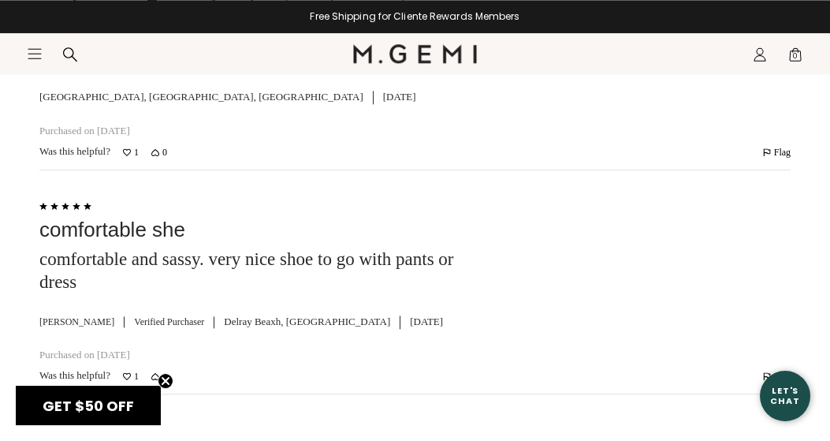
scroll to position [4634, 0]
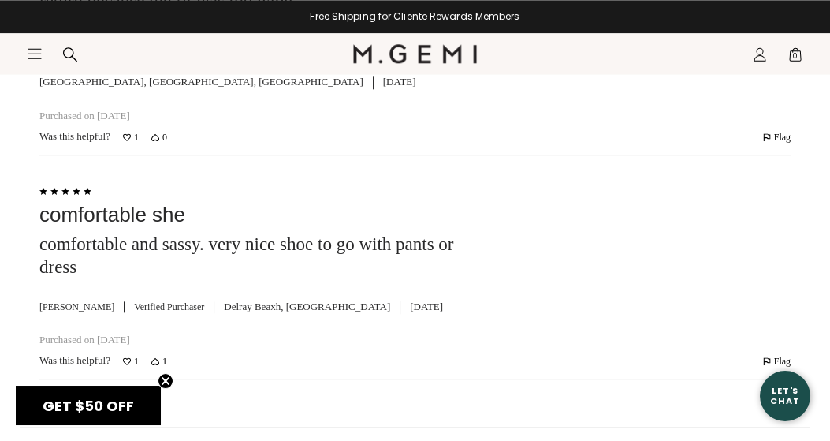
click at [139, 142] on span "1" at bounding box center [136, 136] width 5 height 9
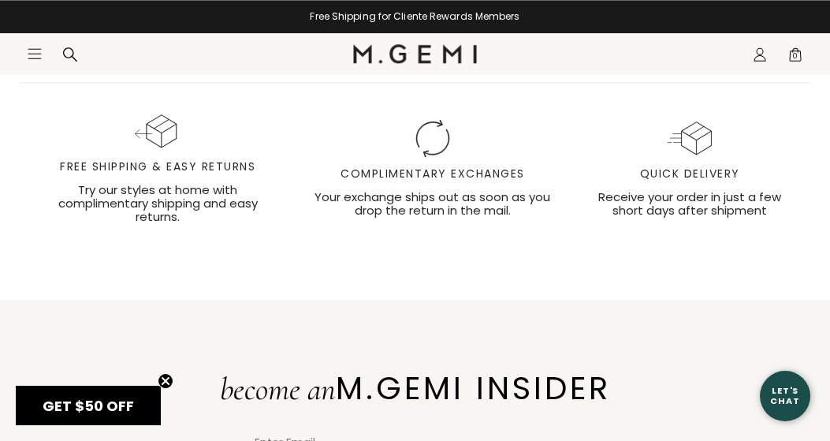
scroll to position [4984, 0]
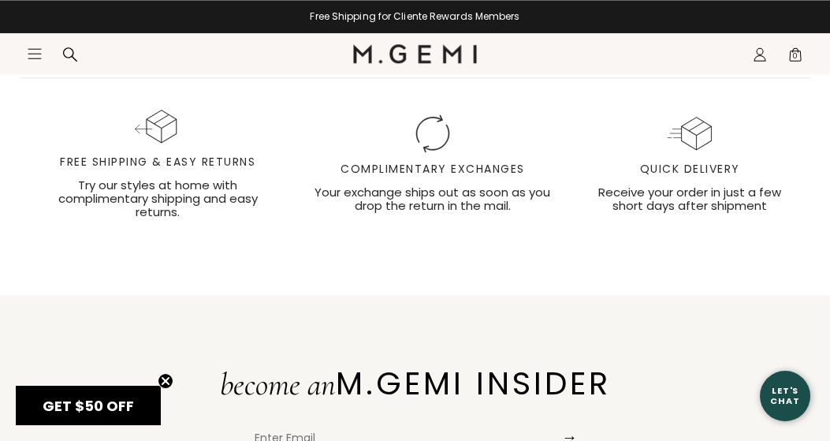
click at [167, 17] on span "1" at bounding box center [164, 11] width 5 height 9
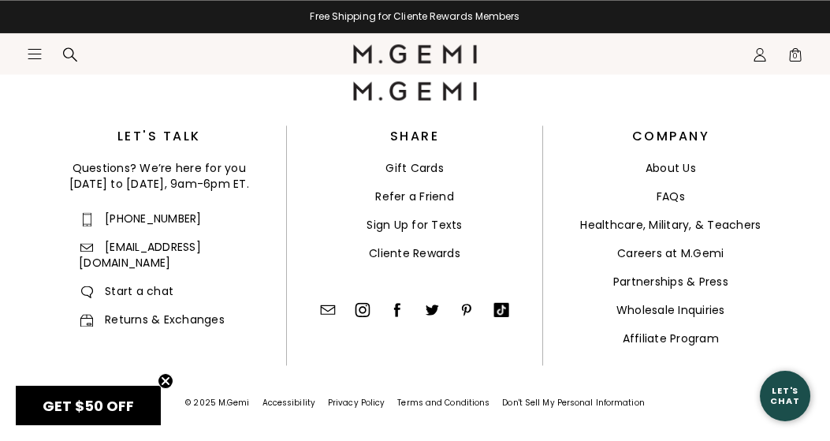
scroll to position [5633, 0]
